Goal: Use online tool/utility

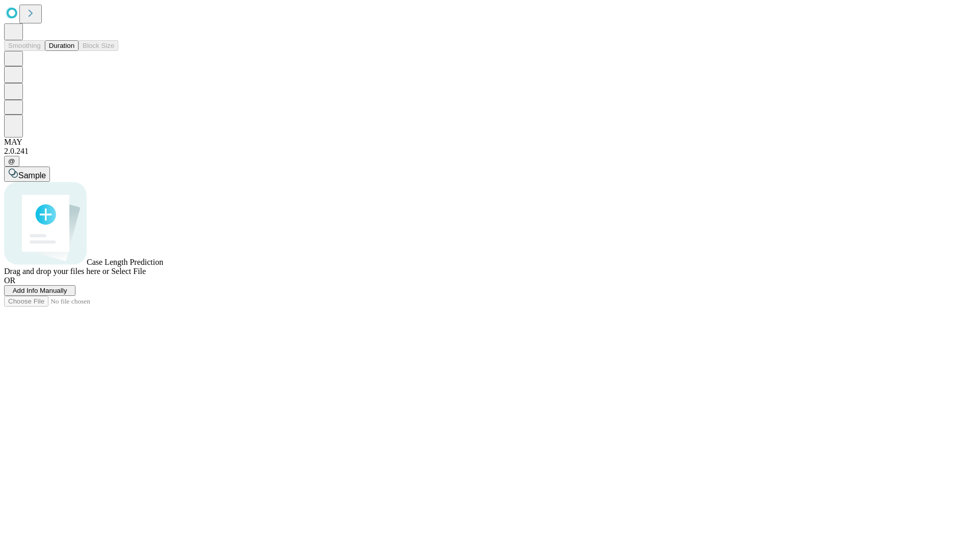
click at [74, 51] on button "Duration" at bounding box center [62, 45] width 34 height 11
click at [146, 276] on span "Select File" at bounding box center [128, 271] width 35 height 9
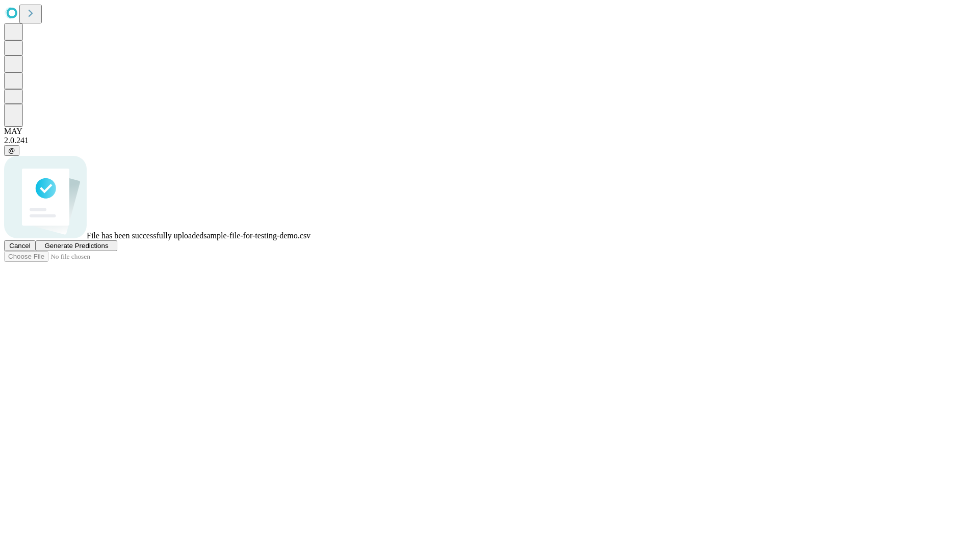
click at [108, 250] on span "Generate Predictions" at bounding box center [76, 246] width 64 height 8
